Goal: Information Seeking & Learning: Learn about a topic

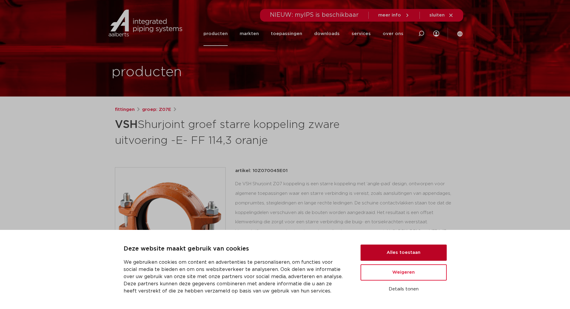
click at [418, 254] on button "Alles toestaan" at bounding box center [404, 252] width 86 height 16
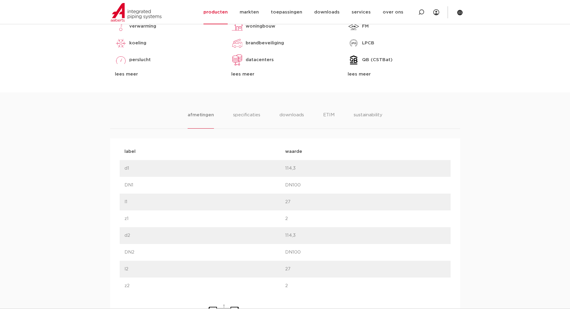
scroll to position [299, 0]
click at [260, 118] on ul "afmetingen specificaties downloads ETIM sustainability" at bounding box center [285, 121] width 195 height 17
click at [254, 117] on li "specificaties" at bounding box center [246, 121] width 29 height 17
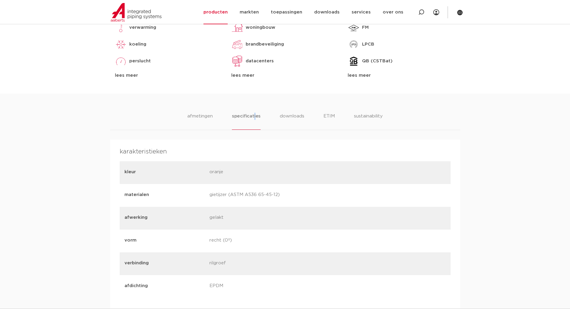
scroll to position [329, 0]
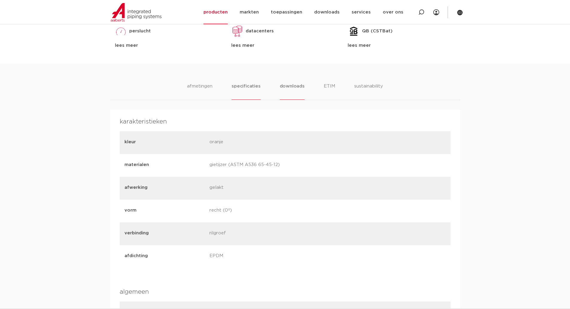
click at [294, 86] on li "downloads" at bounding box center [292, 91] width 25 height 17
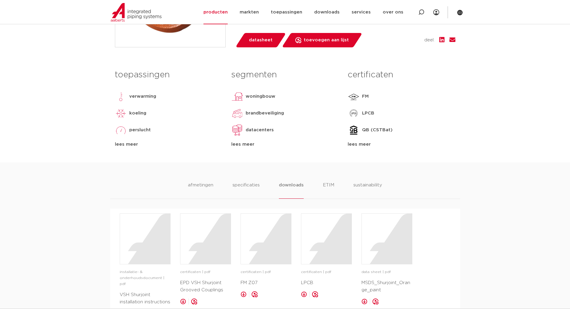
scroll to position [150, 0]
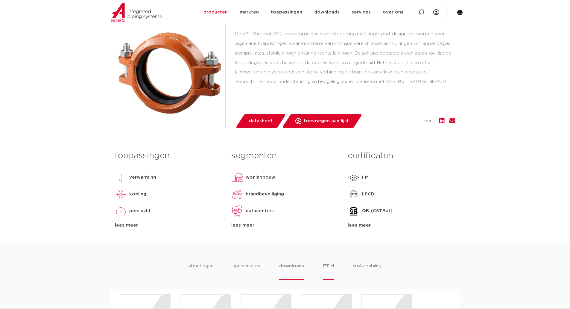
click at [329, 263] on li "ETIM" at bounding box center [328, 270] width 11 height 17
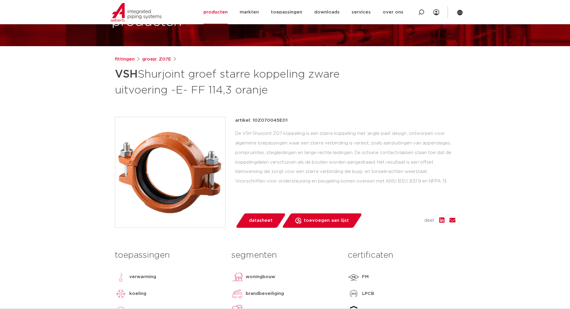
scroll to position [60, 0]
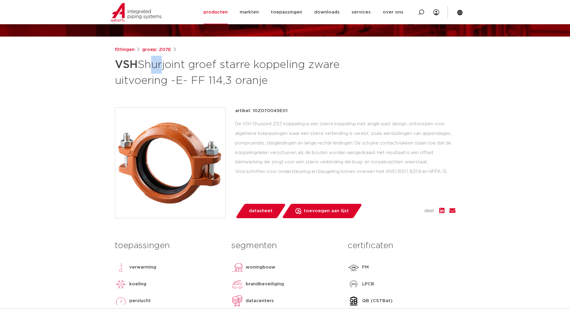
drag, startPoint x: 147, startPoint y: 65, endPoint x: 160, endPoint y: 65, distance: 13.5
click at [160, 65] on h1 "VSH [PERSON_NAME] groef starre koppeling zware uitvoering -E- FF 114,3 oranje" at bounding box center [227, 72] width 225 height 32
click at [205, 57] on h1 "VSH [PERSON_NAME] groef starre koppeling zware uitvoering -E- FF 114,3 oranje" at bounding box center [227, 72] width 225 height 32
